Goal: Task Accomplishment & Management: Use online tool/utility

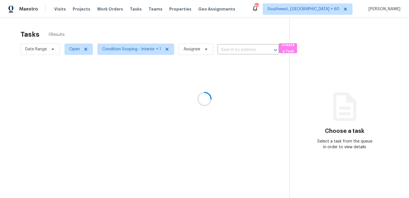
click at [46, 48] on div at bounding box center [204, 99] width 409 height 198
click at [41, 49] on div at bounding box center [204, 99] width 409 height 198
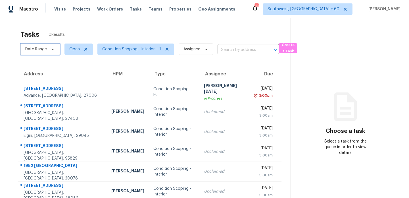
click at [41, 49] on span "Date Range" at bounding box center [36, 49] width 22 height 6
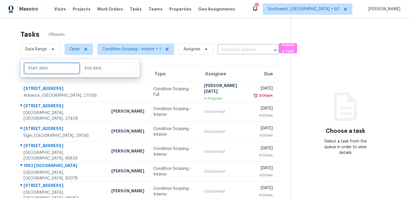
select select "7"
select select "2025"
select select "8"
select select "2025"
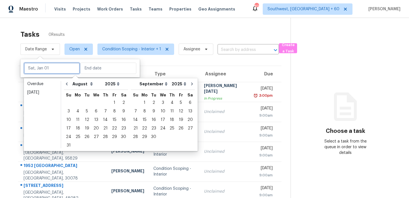
click at [45, 68] on input "text" at bounding box center [52, 67] width 56 height 11
click at [110, 118] on div "15" at bounding box center [114, 120] width 9 height 8
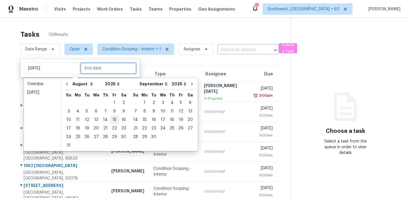
type input "[DATE]"
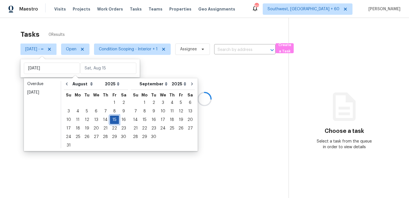
click at [110, 118] on div "15" at bounding box center [114, 120] width 9 height 8
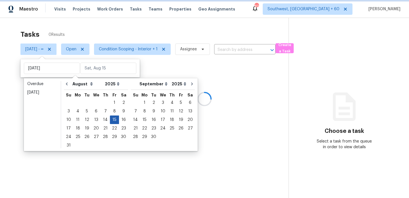
type input "[DATE]"
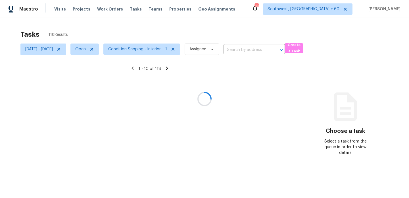
click at [139, 49] on div at bounding box center [204, 99] width 409 height 198
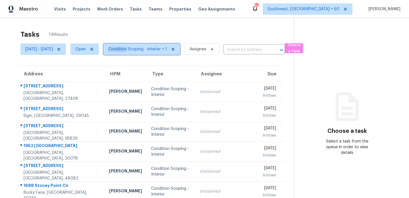
click at [139, 49] on span "Condition Scoping - Interior + 1" at bounding box center [137, 49] width 59 height 6
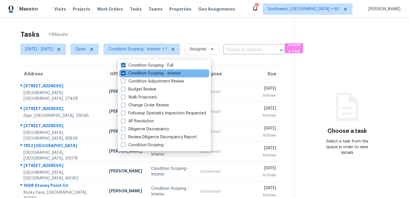
click at [140, 73] on label "Condition Scoping - Interior" at bounding box center [151, 73] width 60 height 6
click at [125, 73] on input "Condition Scoping - Interior" at bounding box center [123, 72] width 4 height 4
checkbox input "false"
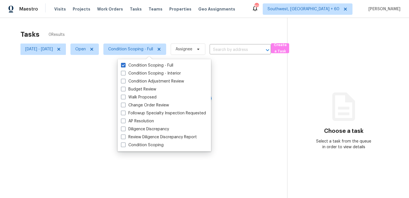
click at [143, 33] on div at bounding box center [204, 99] width 409 height 198
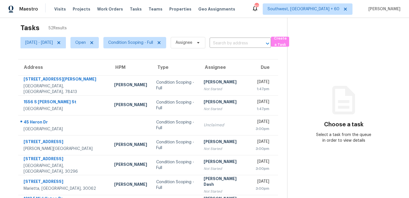
scroll to position [98, 0]
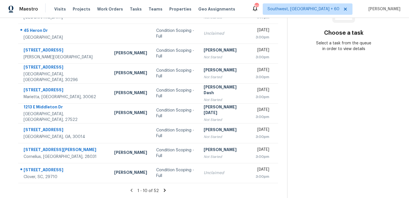
click at [165, 191] on icon at bounding box center [165, 189] width 2 height 3
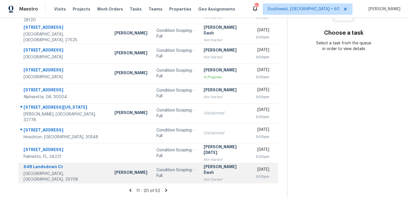
click at [177, 176] on td "Condition Scoping - Full" at bounding box center [175, 173] width 47 height 20
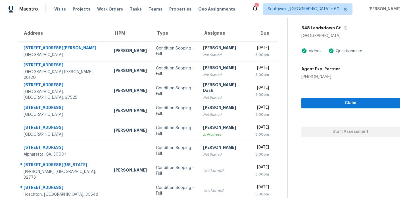
scroll to position [7, 0]
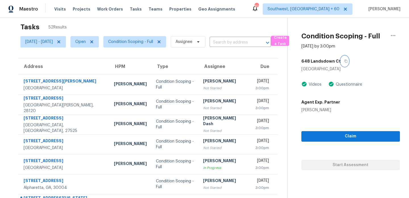
click at [347, 62] on icon "button" at bounding box center [345, 60] width 3 height 3
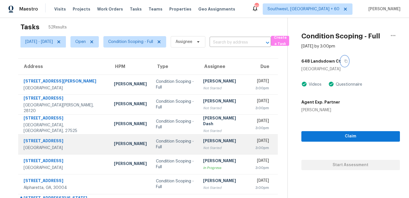
scroll to position [98, 0]
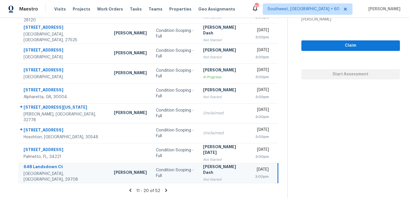
click at [167, 190] on icon at bounding box center [166, 189] width 2 height 3
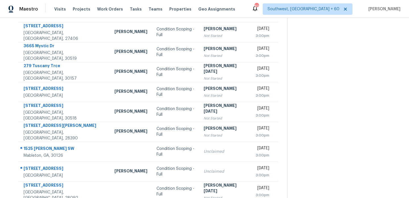
scroll to position [0, 0]
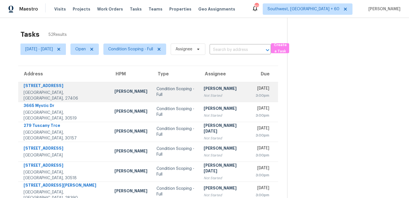
click at [214, 90] on div "[PERSON_NAME]" at bounding box center [225, 88] width 43 height 7
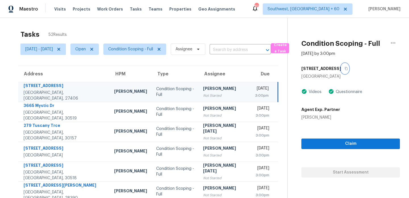
click at [344, 69] on icon "button" at bounding box center [345, 68] width 3 height 3
click at [143, 50] on span "Condition Scoping - Full" at bounding box center [130, 49] width 45 height 6
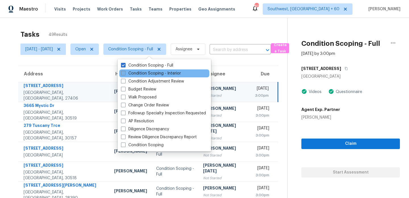
click at [145, 71] on label "Condition Scoping - Interior" at bounding box center [151, 73] width 60 height 6
click at [125, 71] on input "Condition Scoping - Interior" at bounding box center [123, 72] width 4 height 4
checkbox input "true"
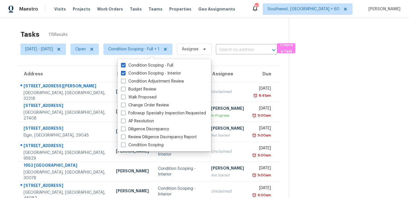
click at [214, 34] on div "Tasks 115 Results" at bounding box center [154, 34] width 268 height 15
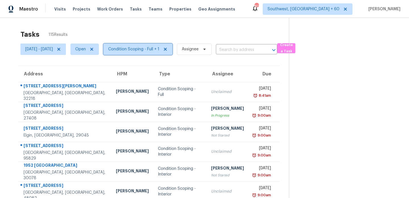
click at [134, 47] on span "Condition Scoping - Full + 1" at bounding box center [133, 49] width 51 height 6
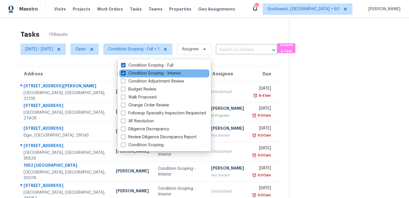
click at [137, 72] on label "Condition Scoping - Interior" at bounding box center [151, 73] width 60 height 6
click at [125, 72] on input "Condition Scoping - Interior" at bounding box center [123, 72] width 4 height 4
checkbox input "false"
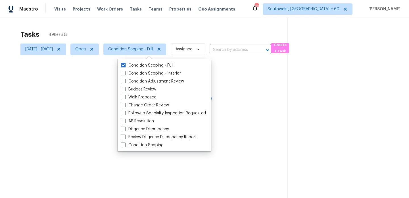
click at [149, 37] on div at bounding box center [204, 99] width 409 height 198
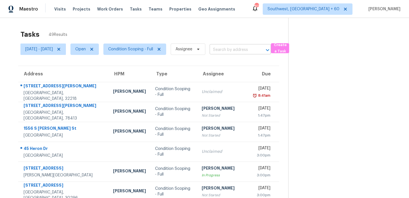
click at [236, 51] on input "text" at bounding box center [232, 49] width 45 height 9
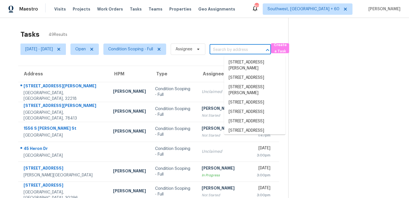
paste input "[STREET_ADDRESS]"
type input "[STREET_ADDRESS]"
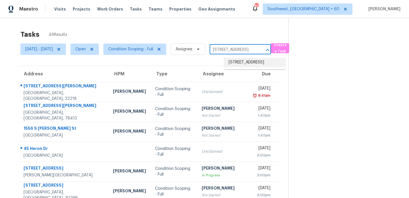
click at [242, 65] on li "[STREET_ADDRESS]" at bounding box center [254, 62] width 61 height 9
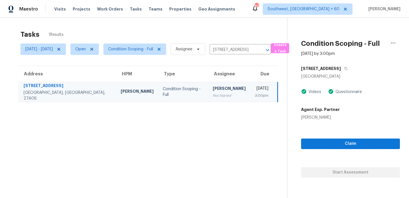
click at [255, 96] on div "3:00pm" at bounding box center [262, 96] width 14 height 6
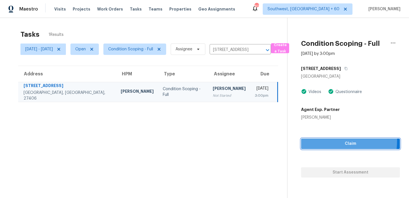
click at [318, 140] on span "Claim" at bounding box center [351, 143] width 90 height 7
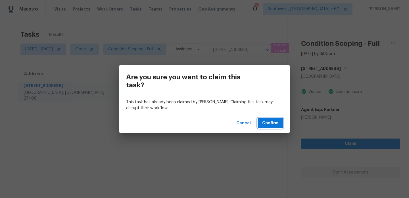
click at [270, 120] on span "Confirm" at bounding box center [270, 123] width 16 height 7
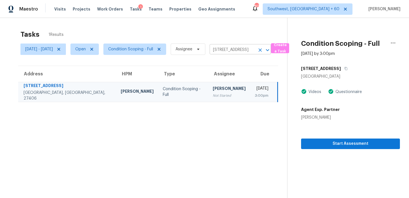
click at [263, 51] on icon "Clear" at bounding box center [260, 50] width 6 height 6
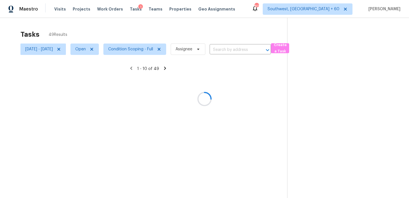
click at [209, 24] on div at bounding box center [204, 99] width 409 height 198
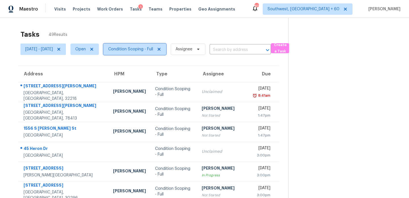
click at [139, 46] on span "Condition Scoping - Full" at bounding box center [134, 48] width 63 height 11
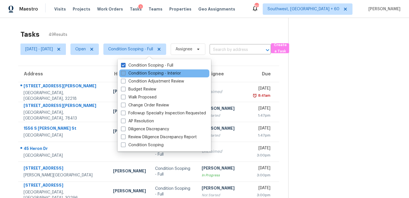
click at [139, 72] on label "Condition Scoping - Interior" at bounding box center [151, 73] width 60 height 6
click at [125, 72] on input "Condition Scoping - Interior" at bounding box center [123, 72] width 4 height 4
checkbox input "true"
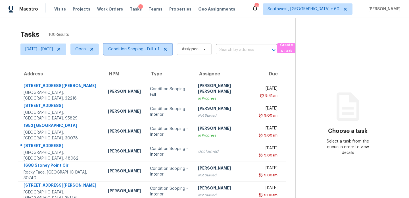
click at [149, 52] on span "Condition Scoping - Full + 1" at bounding box center [133, 49] width 51 height 6
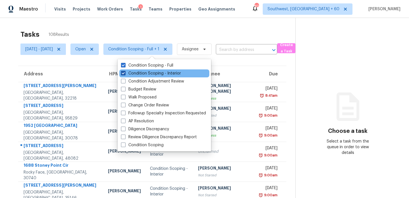
click at [141, 73] on label "Condition Scoping - Interior" at bounding box center [151, 73] width 60 height 6
click at [125, 73] on input "Condition Scoping - Interior" at bounding box center [123, 72] width 4 height 4
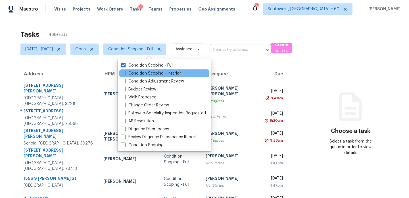
click at [141, 73] on label "Condition Scoping - Interior" at bounding box center [151, 73] width 60 height 6
click at [125, 73] on input "Condition Scoping - Interior" at bounding box center [123, 72] width 4 height 4
checkbox input "true"
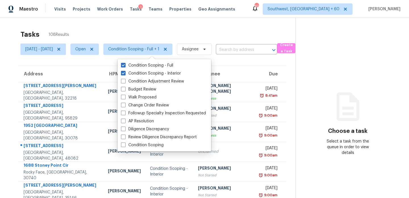
click at [143, 39] on div "Tasks 108 Results" at bounding box center [157, 34] width 275 height 15
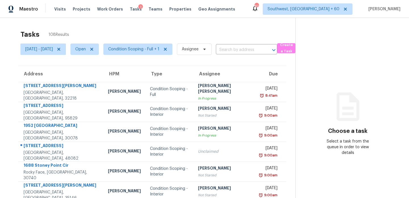
click at [189, 33] on div "Tasks 108 Results" at bounding box center [157, 34] width 275 height 15
click at [230, 30] on div "Tasks 108 Results" at bounding box center [157, 34] width 275 height 15
